Goal: Task Accomplishment & Management: Manage account settings

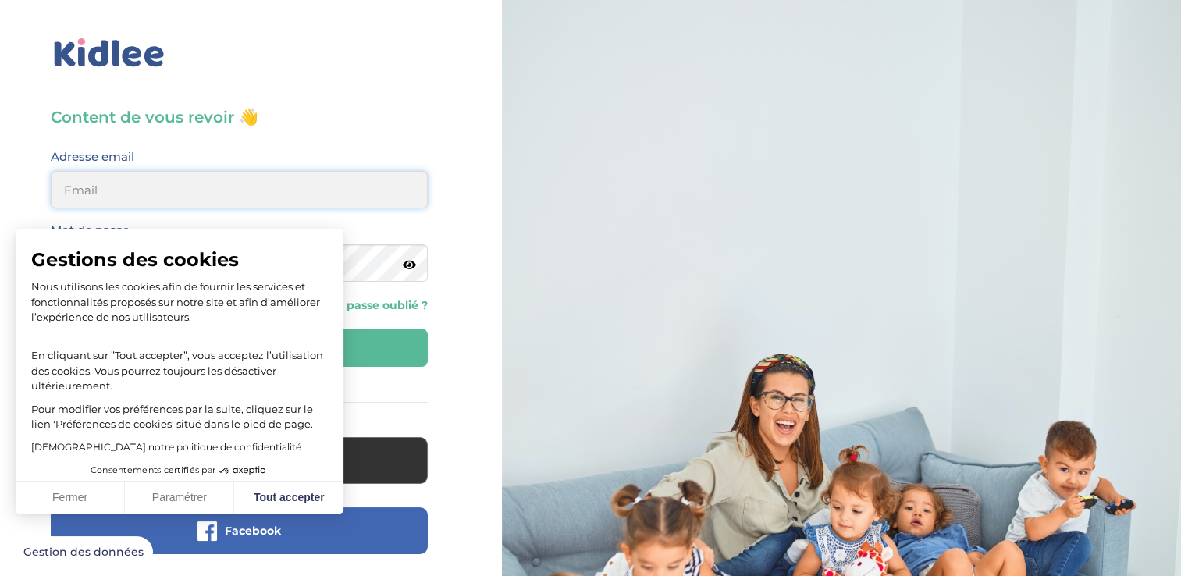
click at [304, 185] on input "email" at bounding box center [239, 189] width 377 height 37
type input "[EMAIL_ADDRESS][DOMAIN_NAME]"
click at [85, 489] on button "Fermer" at bounding box center [70, 498] width 109 height 33
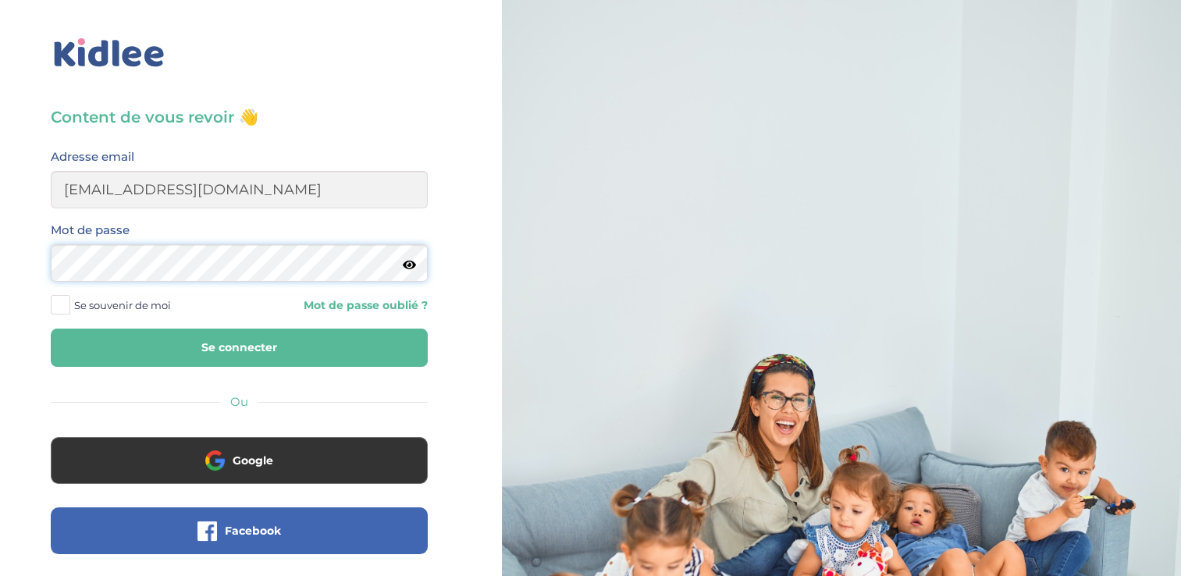
click at [51, 329] on button "Se connecter" at bounding box center [239, 348] width 377 height 38
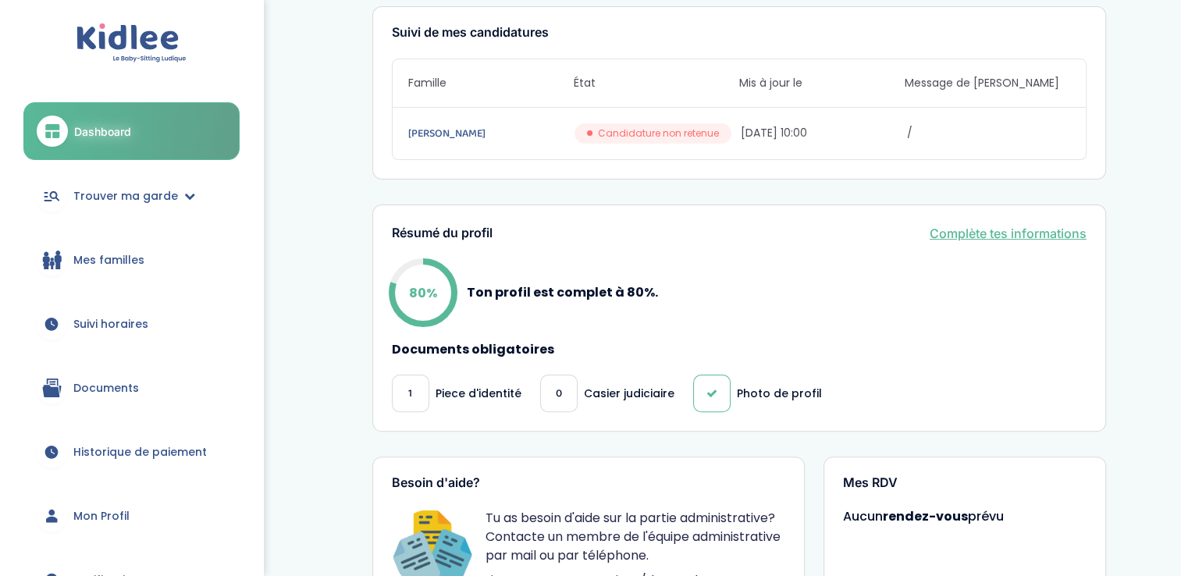
scroll to position [353, 0]
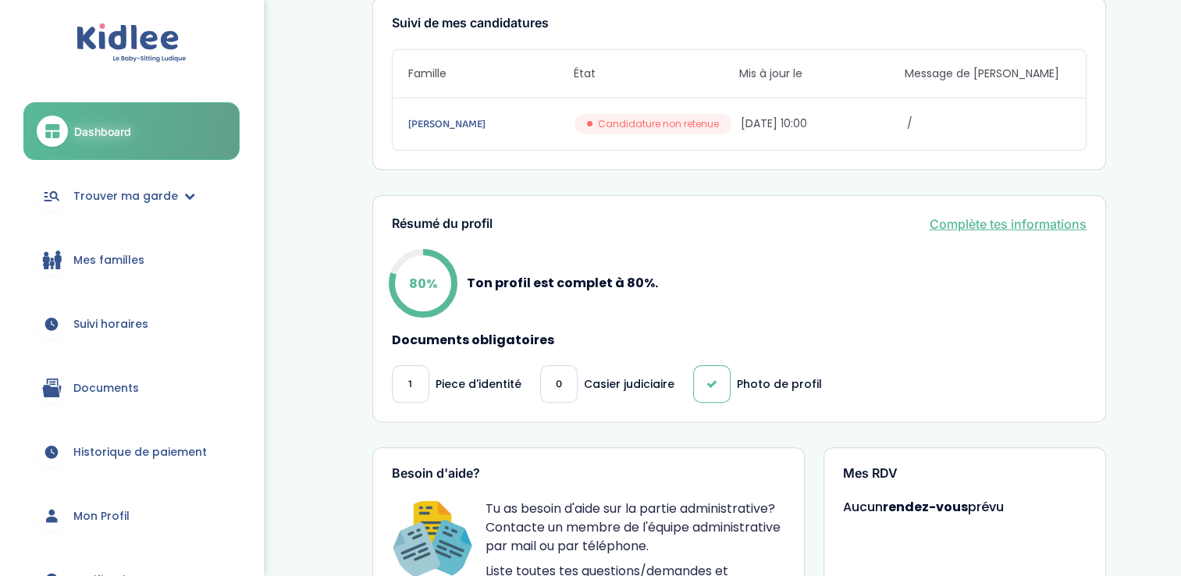
click at [549, 369] on div "0" at bounding box center [558, 383] width 37 height 37
click at [628, 376] on p "Casier judiciaire" at bounding box center [629, 384] width 91 height 16
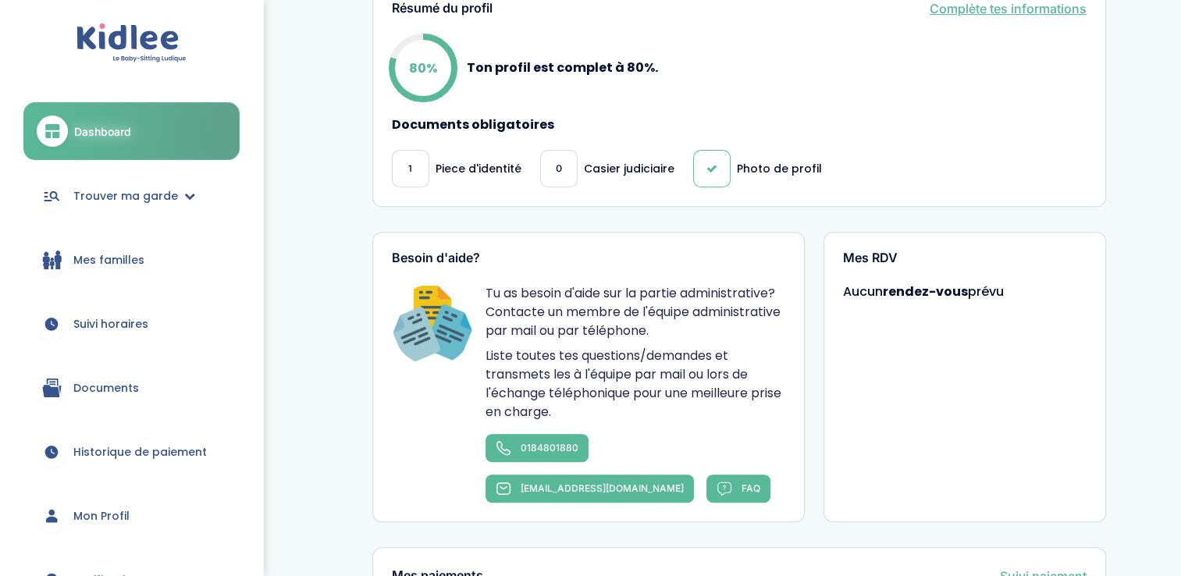
scroll to position [599, 0]
